Goal: Information Seeking & Learning: Understand process/instructions

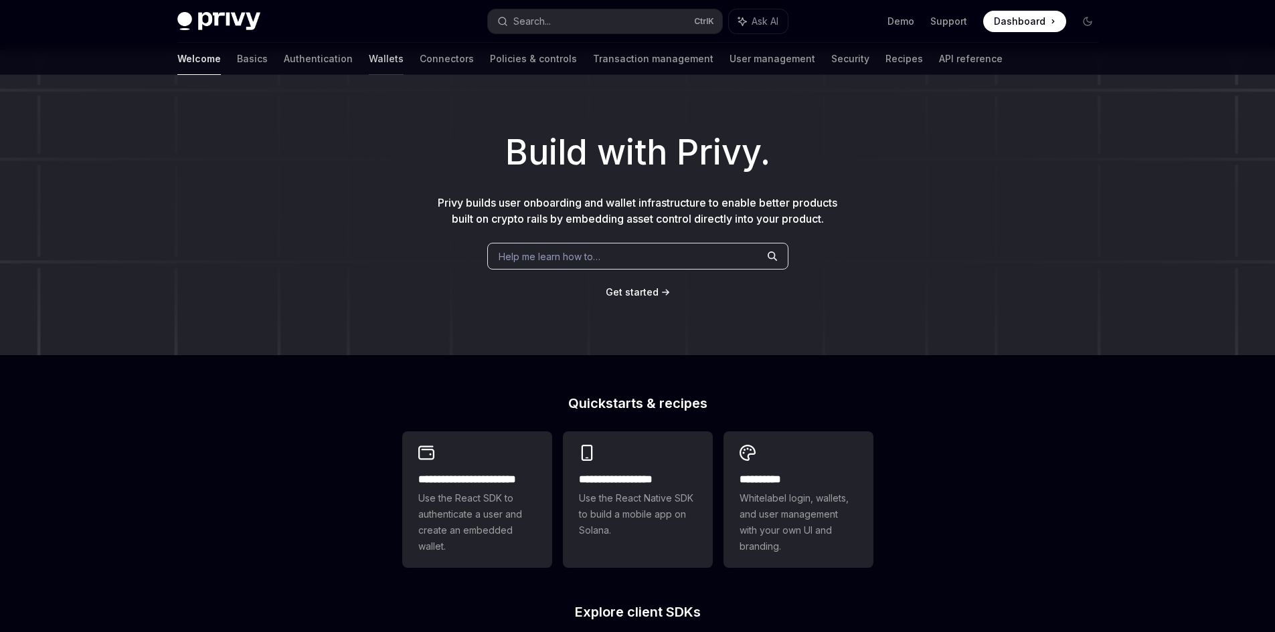
scroll to position [67, 0]
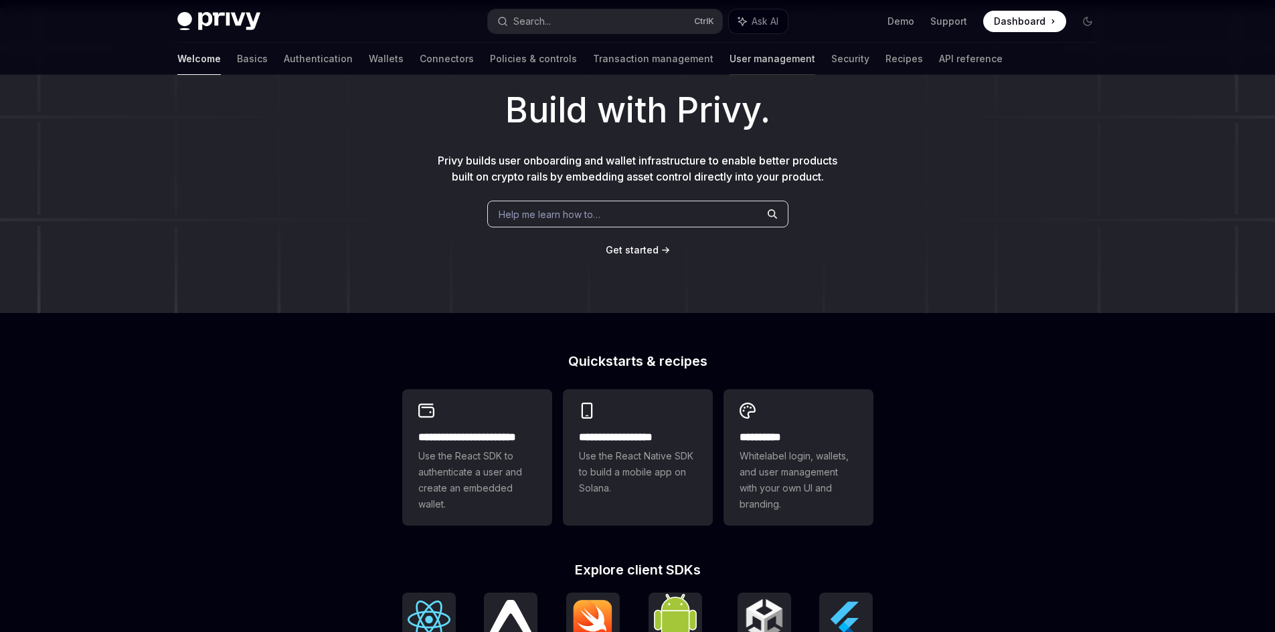
click at [729, 62] on link "User management" at bounding box center [772, 59] width 86 height 32
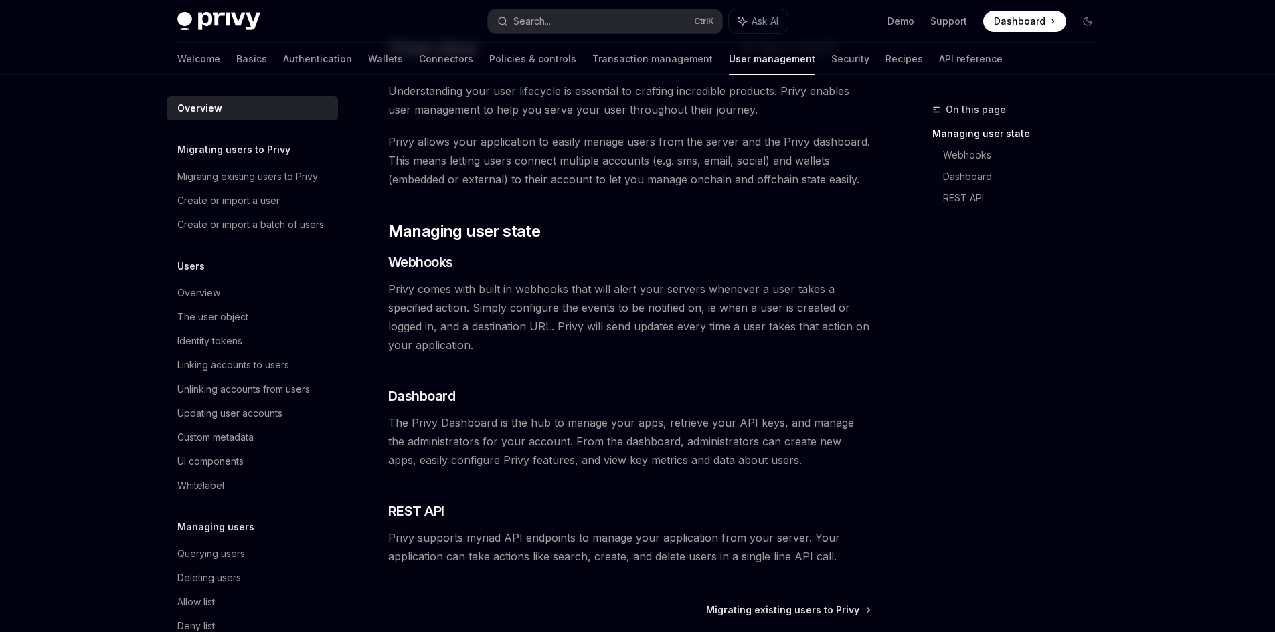
click at [295, 65] on div "Welcome Basics Authentication Wallets Connectors Policies & controls Transactio…" at bounding box center [589, 59] width 825 height 32
click at [368, 56] on link "Wallets" at bounding box center [385, 59] width 35 height 32
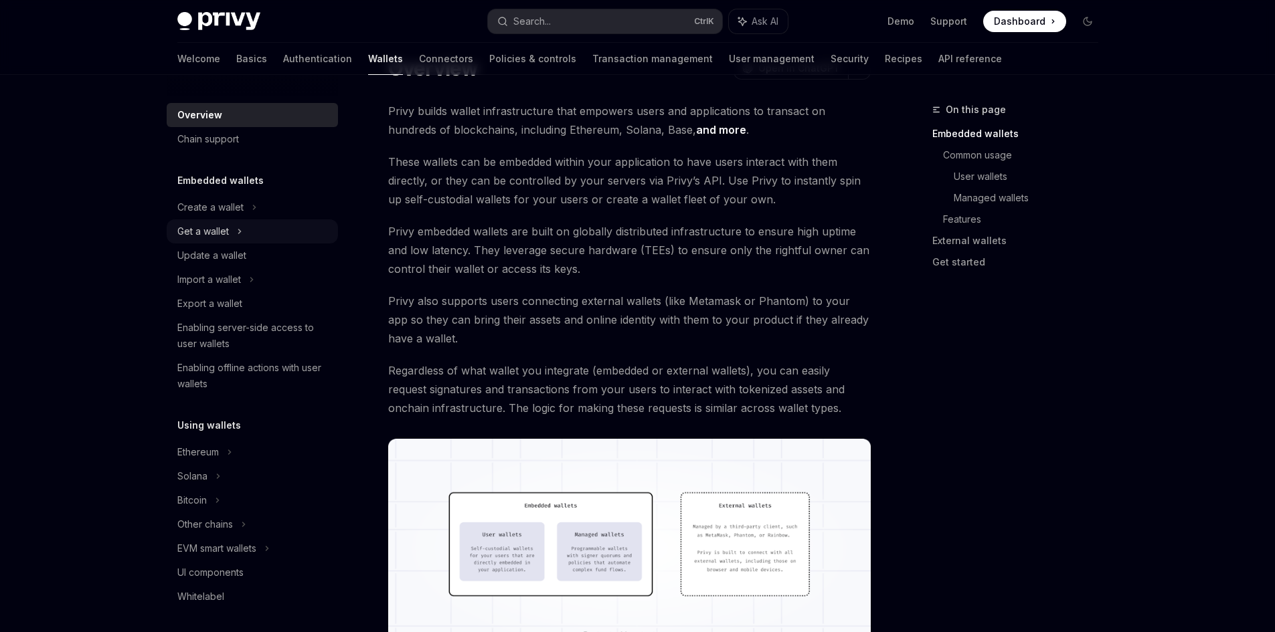
click at [258, 239] on div "Get a wallet" at bounding box center [252, 231] width 171 height 24
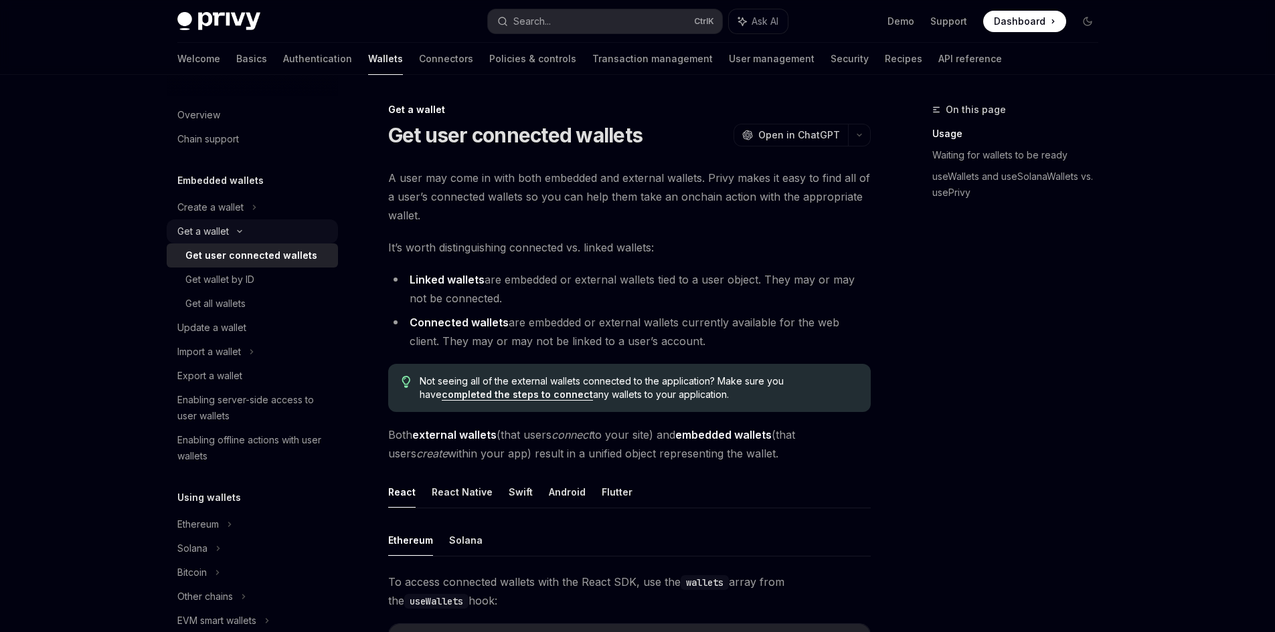
click at [233, 232] on icon at bounding box center [240, 231] width 16 height 5
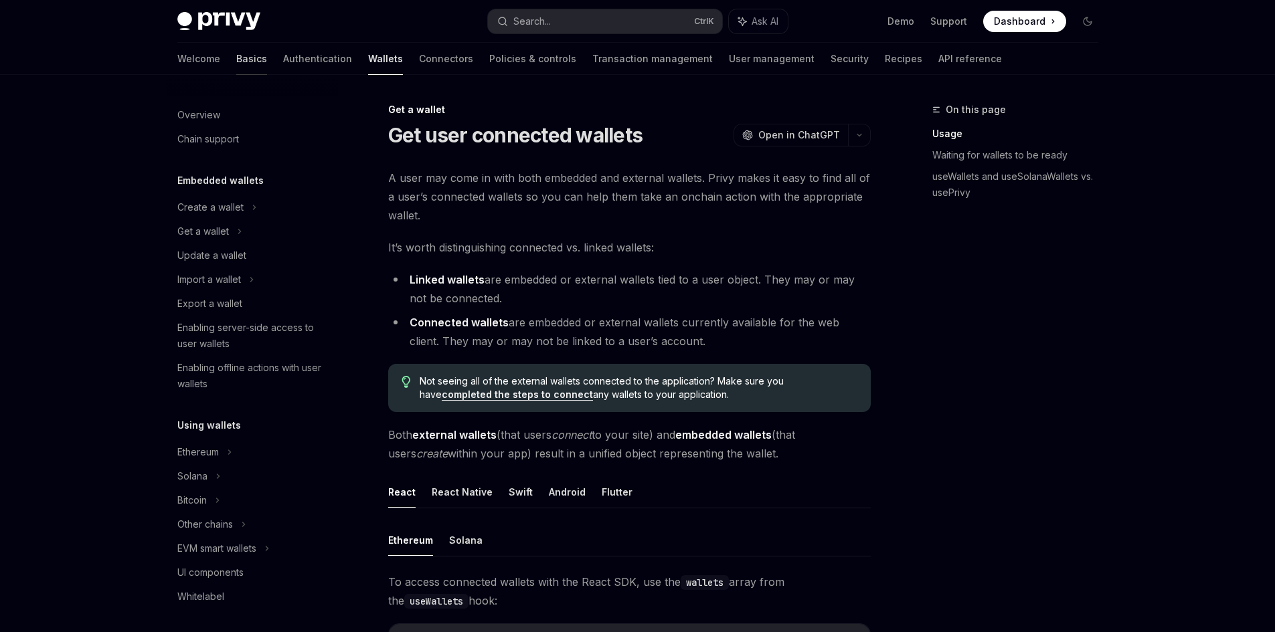
click at [236, 60] on link "Basics" at bounding box center [251, 59] width 31 height 32
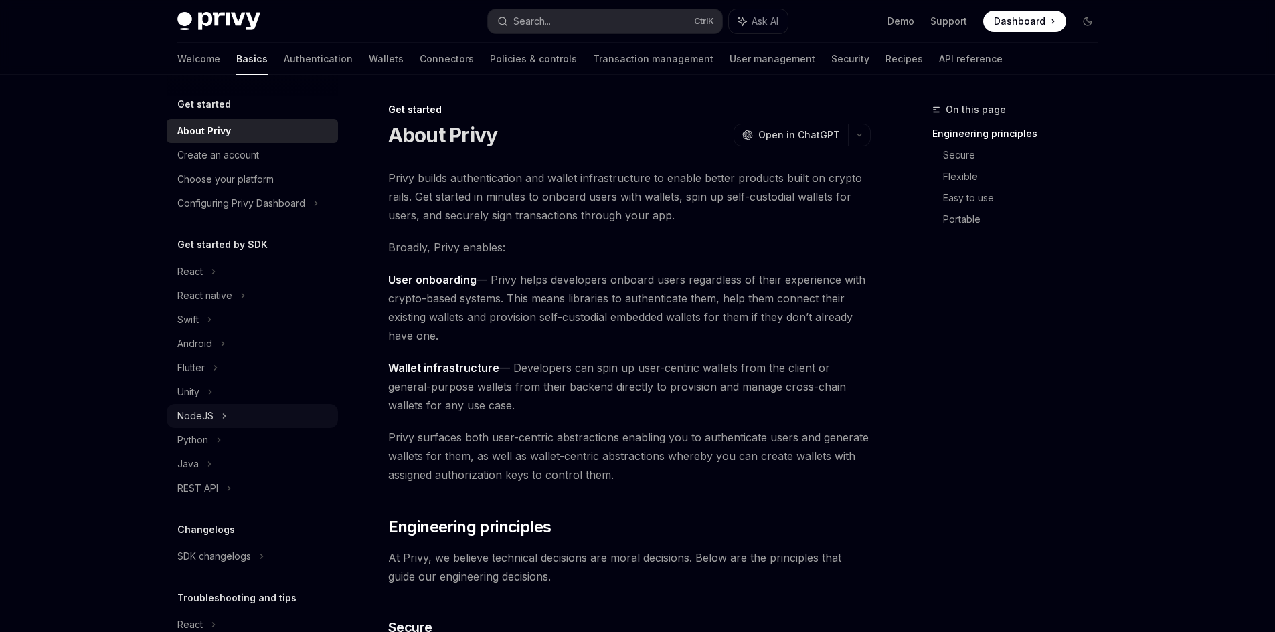
click at [241, 410] on div "NodeJS" at bounding box center [252, 416] width 171 height 24
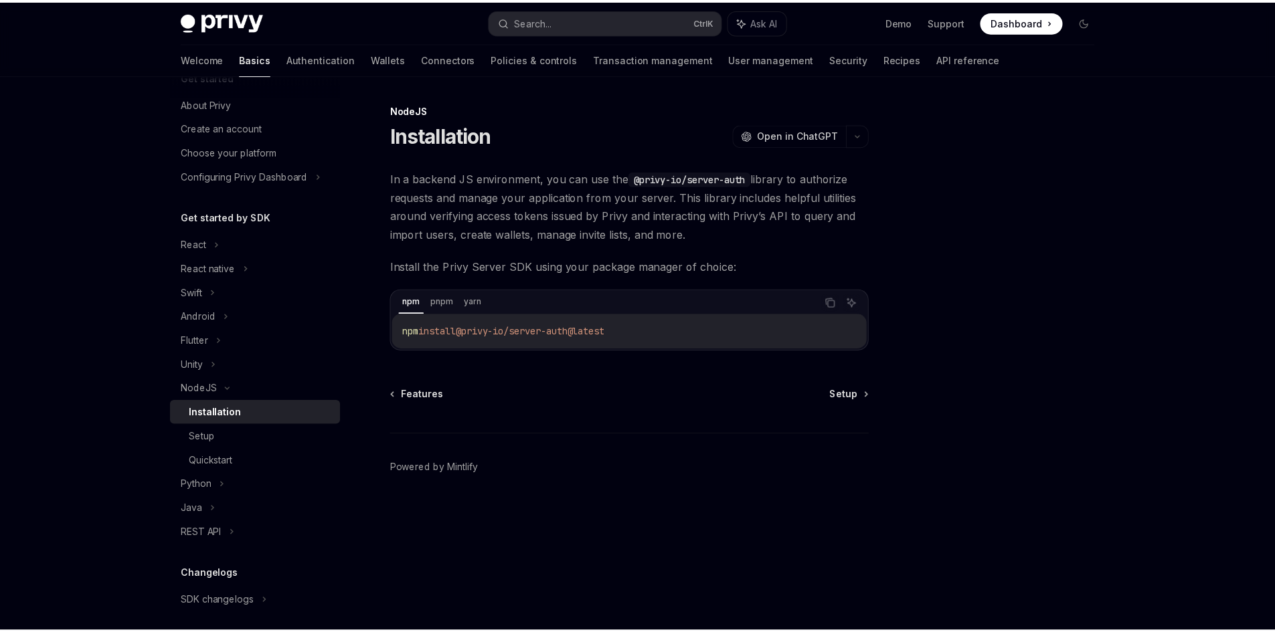
scroll to position [67, 0]
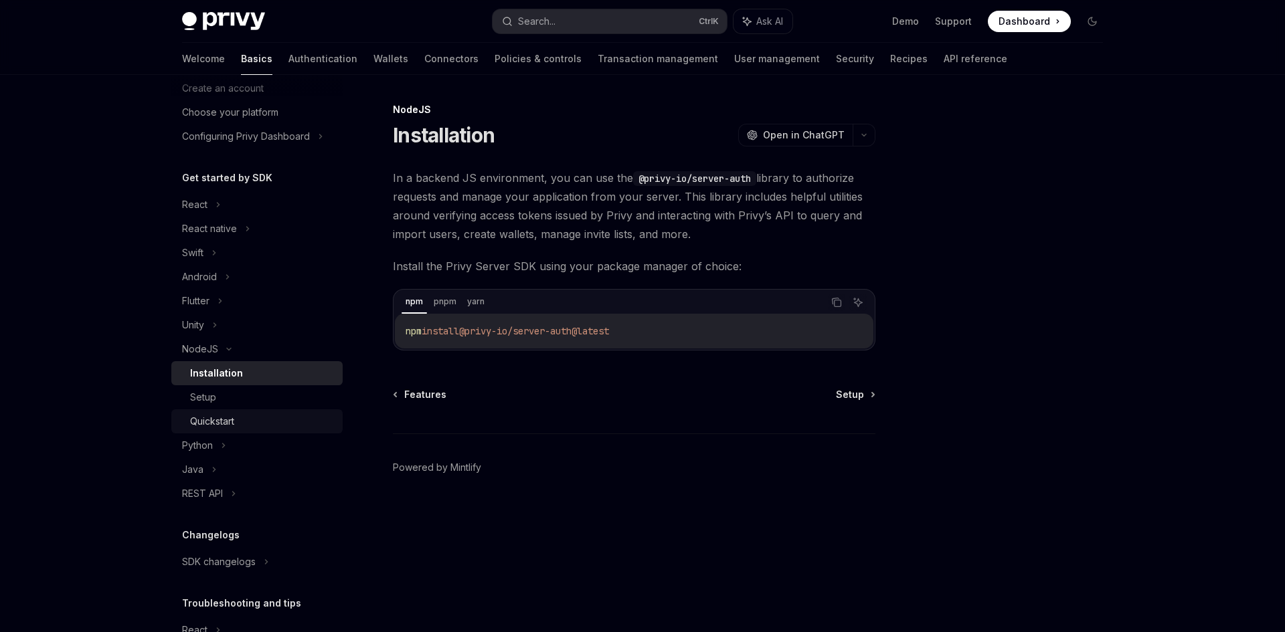
click at [248, 418] on div "Quickstart" at bounding box center [262, 422] width 145 height 16
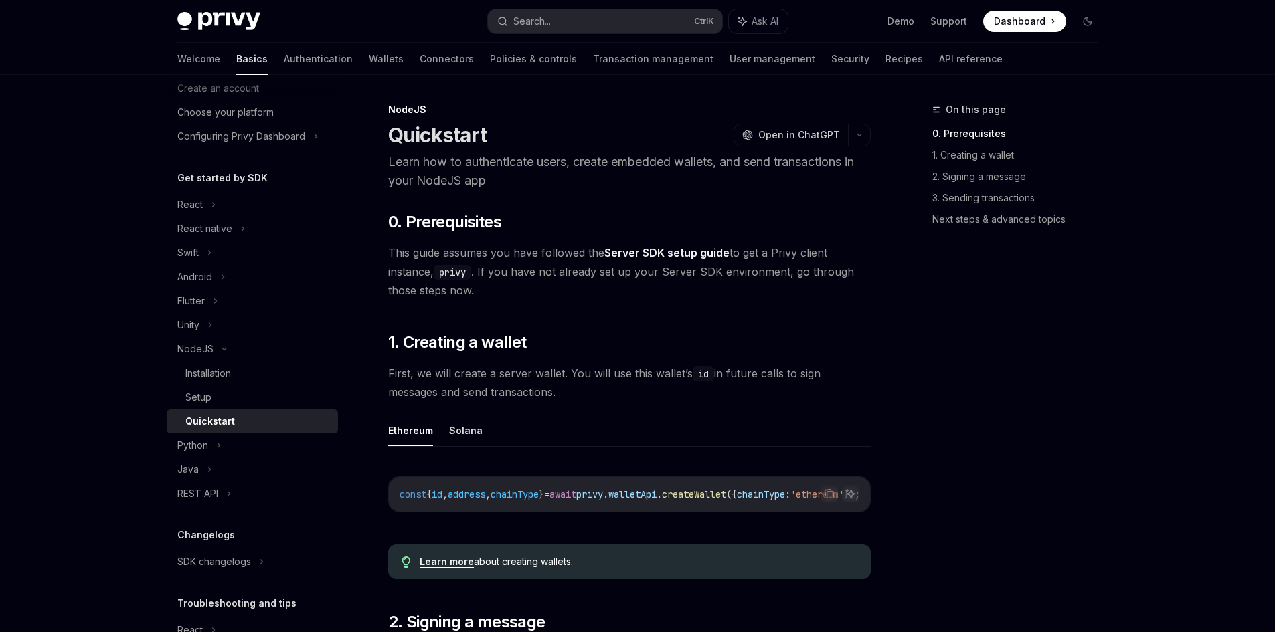
click at [672, 250] on link "Server SDK setup guide" at bounding box center [666, 253] width 125 height 14
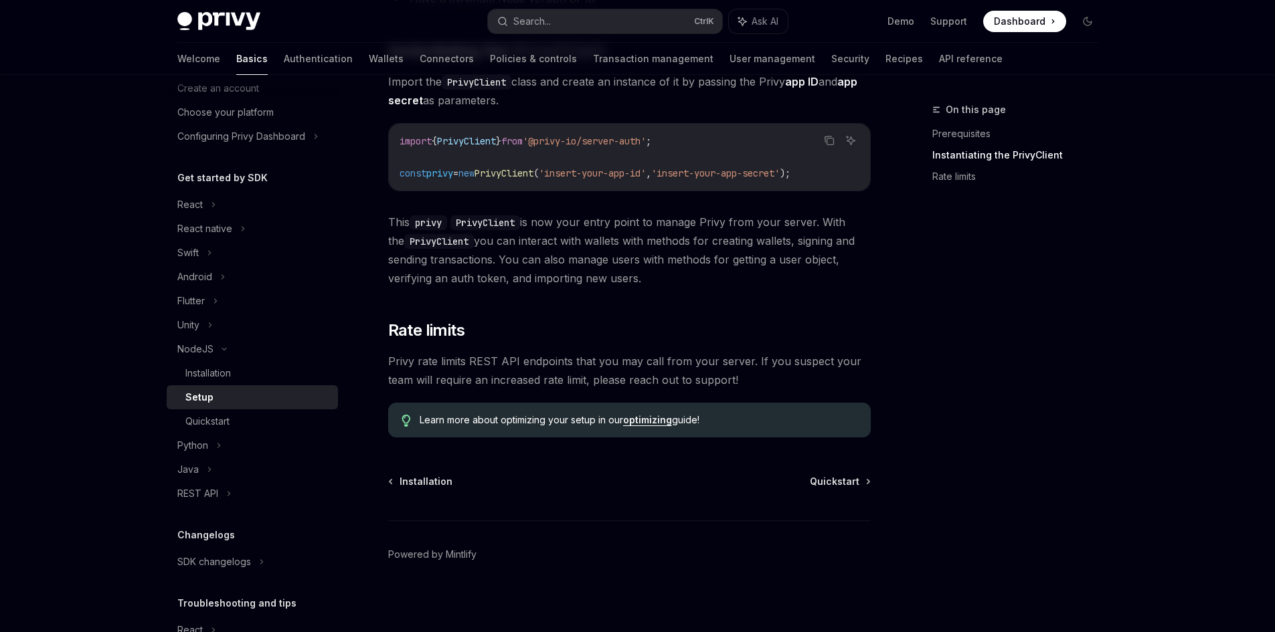
scroll to position [272, 0]
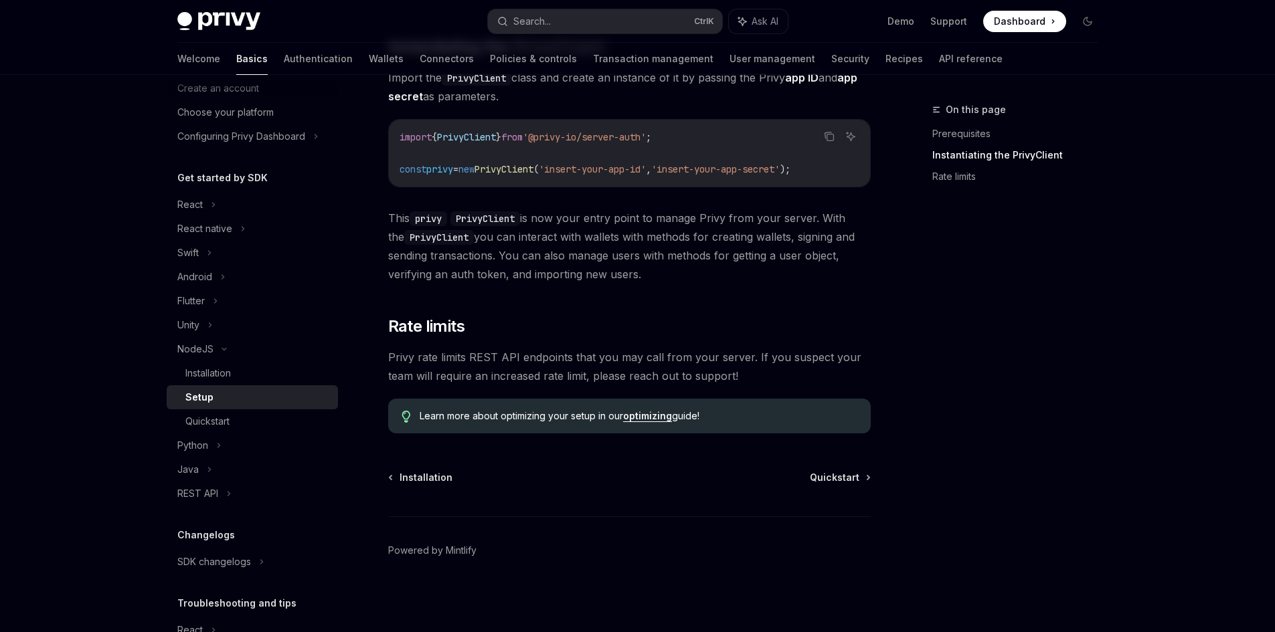
click at [846, 488] on div "Installation Quickstart Powered by Mintlify" at bounding box center [629, 551] width 482 height 161
click at [845, 483] on span "Quickstart" at bounding box center [835, 477] width 50 height 13
type textarea "*"
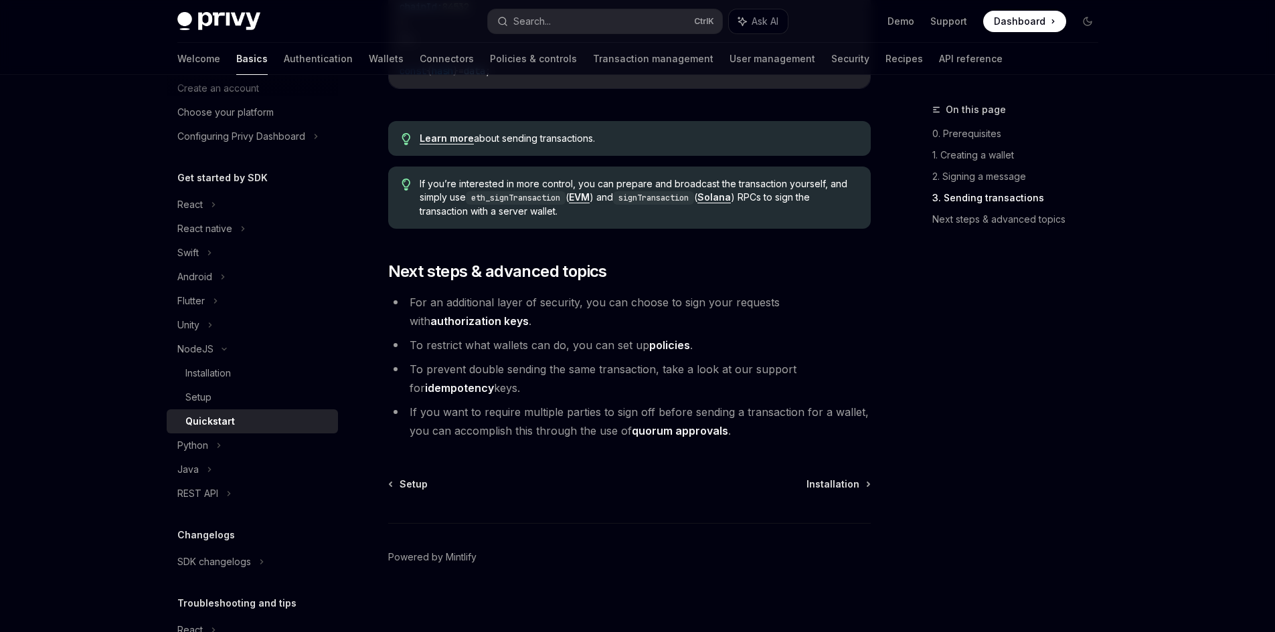
scroll to position [1367, 0]
